Goal: Entertainment & Leisure: Consume media (video, audio)

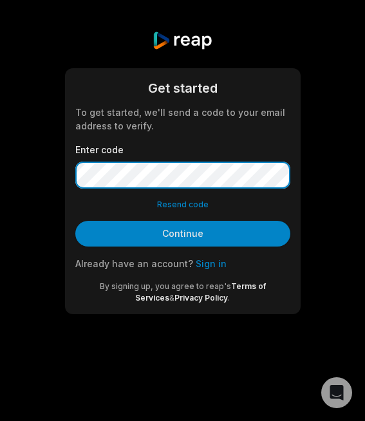
click at [75, 221] on button "Continue" at bounding box center [182, 234] width 215 height 26
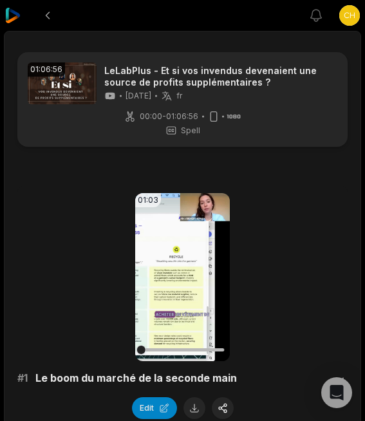
click at [171, 361] on div at bounding box center [182, 350] width 83 height 23
click at [184, 327] on video "Your browser does not support mp4 format." at bounding box center [182, 277] width 95 height 168
click at [171, 363] on div "01:03 Your browser does not support mp4 format. # 1 Le boom du marché de la sec…" at bounding box center [182, 306] width 330 height 226
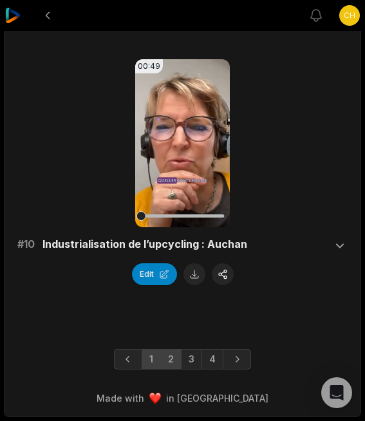
click at [170, 351] on link "2" at bounding box center [170, 359] width 21 height 21
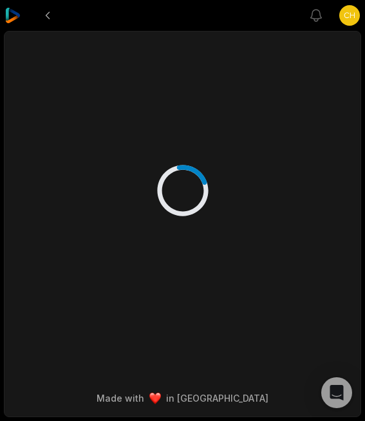
scroll to position [0, 0]
